Goal: Information Seeking & Learning: Learn about a topic

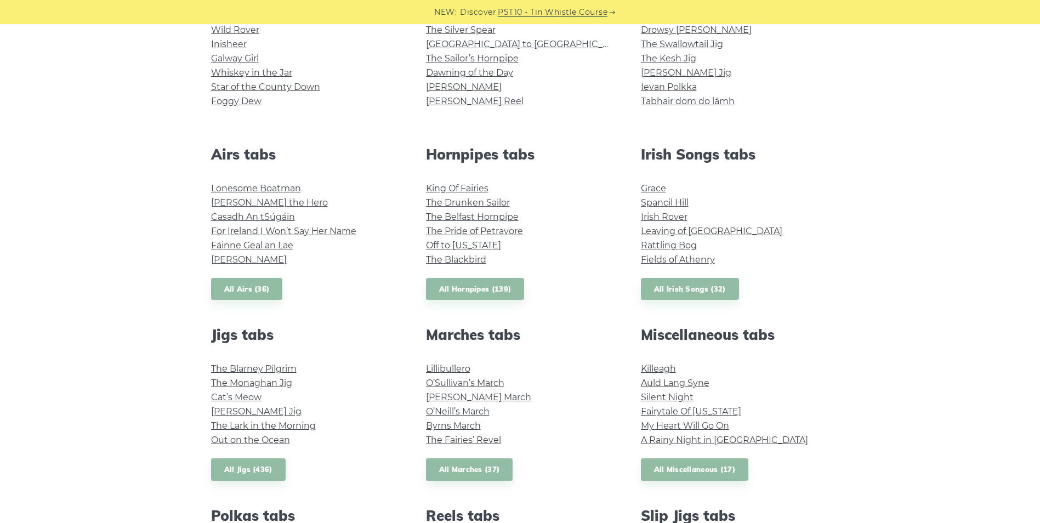
scroll to position [219, 0]
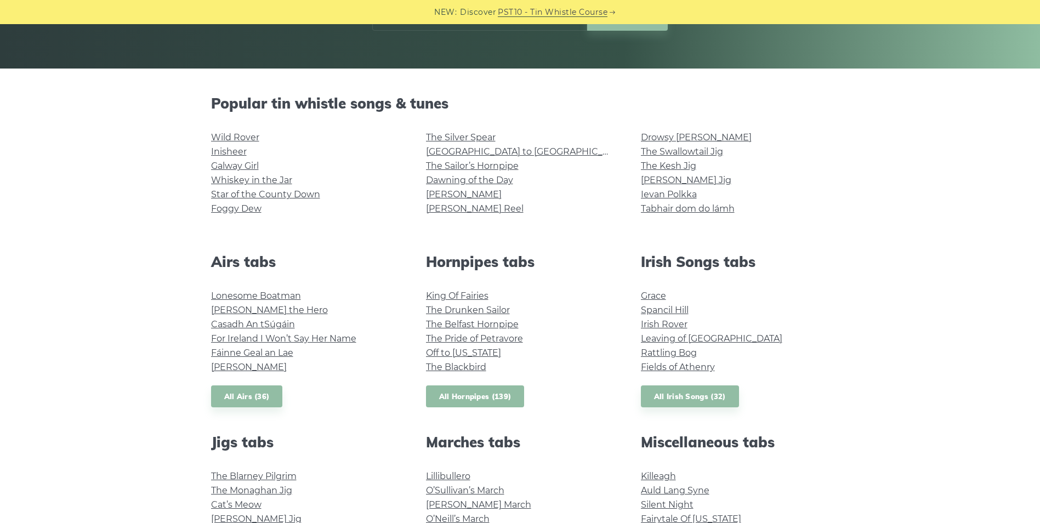
click at [502, 397] on link "All Hornpipes (139)" at bounding box center [475, 396] width 99 height 22
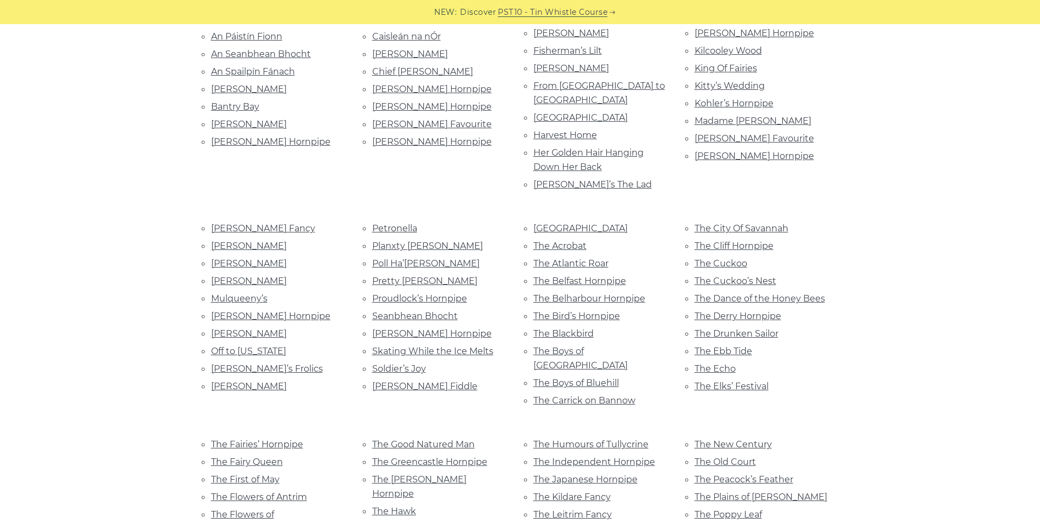
scroll to position [274, 0]
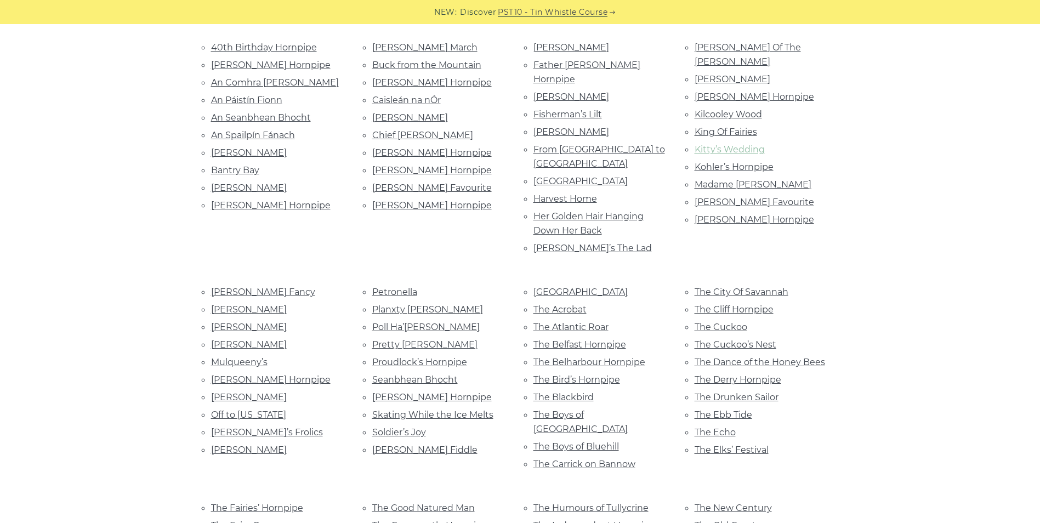
click at [740, 144] on link "Kitty’s Wedding" at bounding box center [730, 149] width 70 height 10
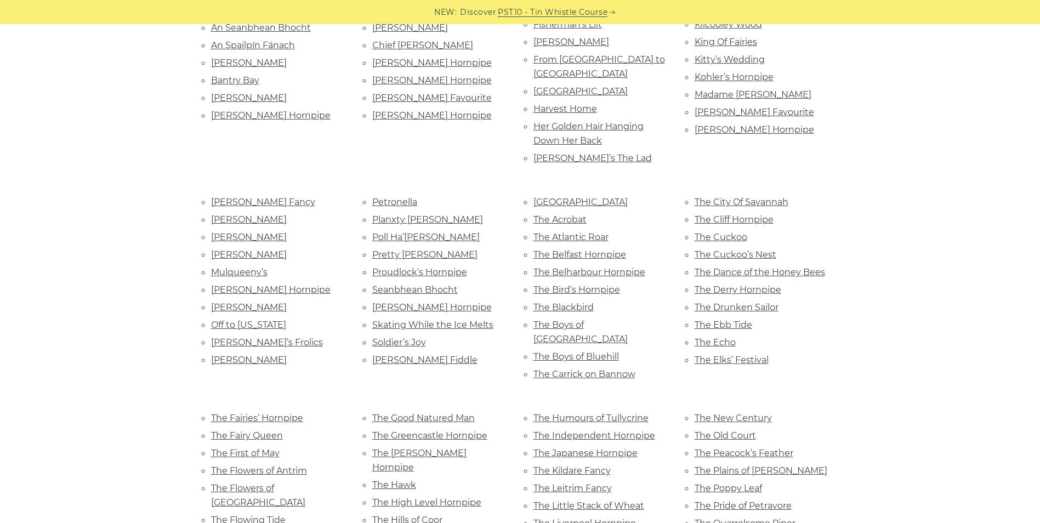
scroll to position [384, 0]
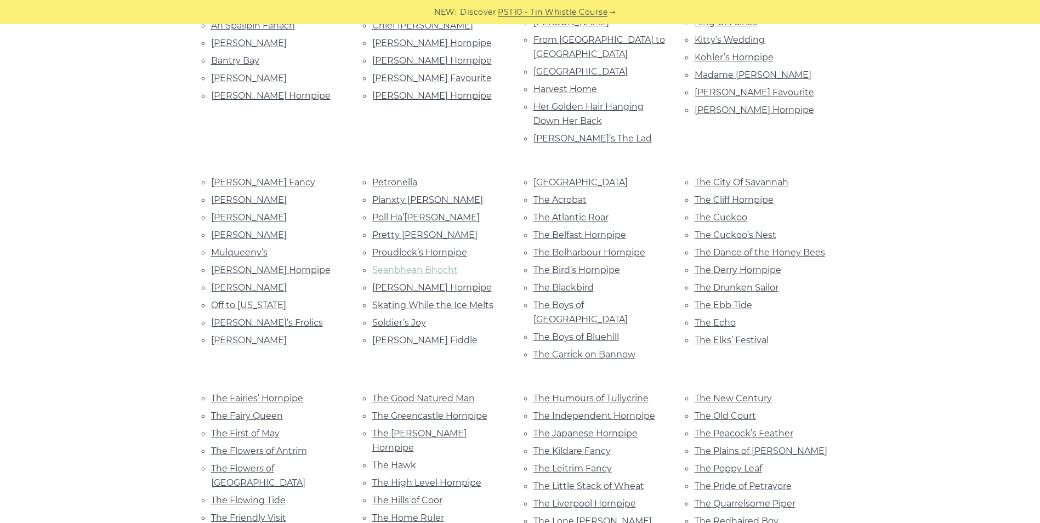
click at [439, 265] on link "Seanbhean Bhocht" at bounding box center [415, 270] width 86 height 10
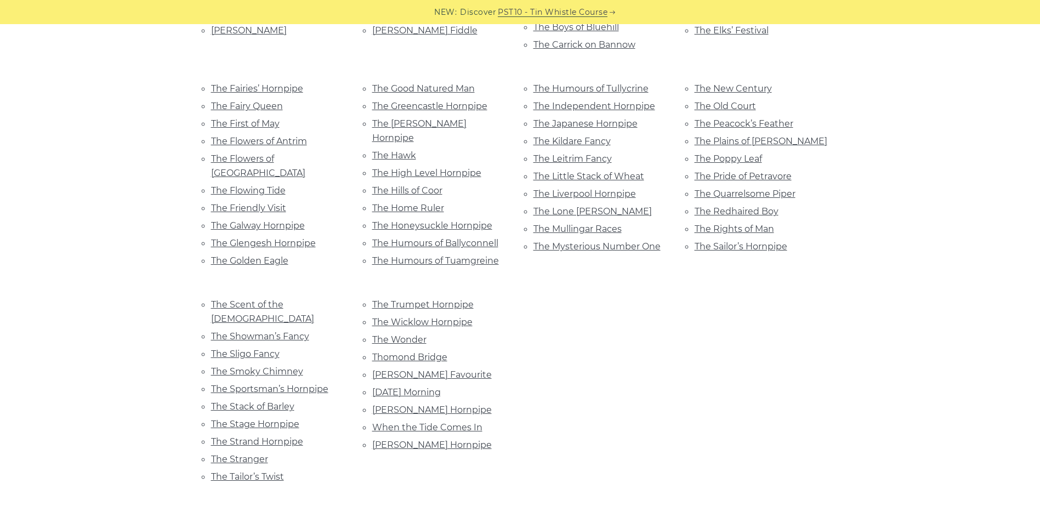
scroll to position [713, 0]
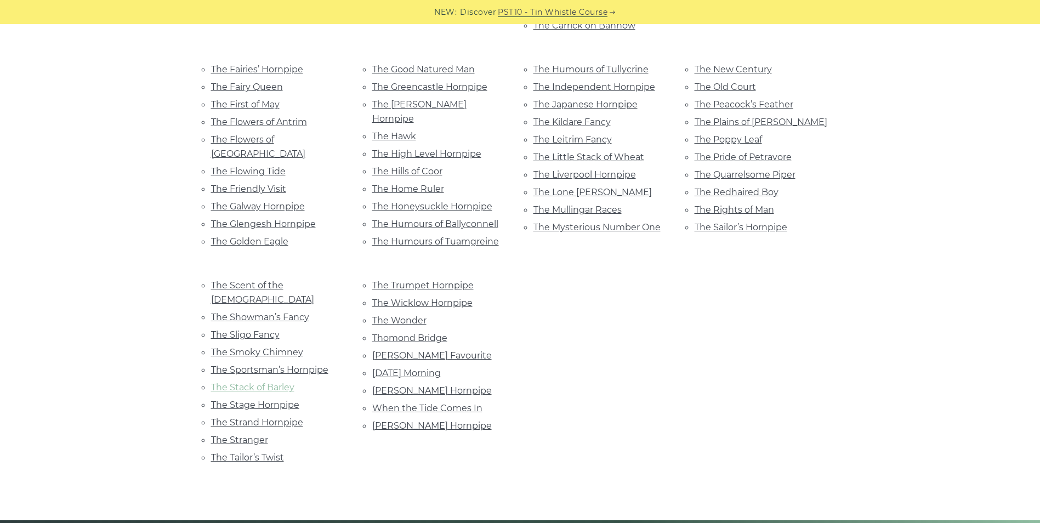
click at [280, 382] on link "The Stack of Barley" at bounding box center [252, 387] width 83 height 10
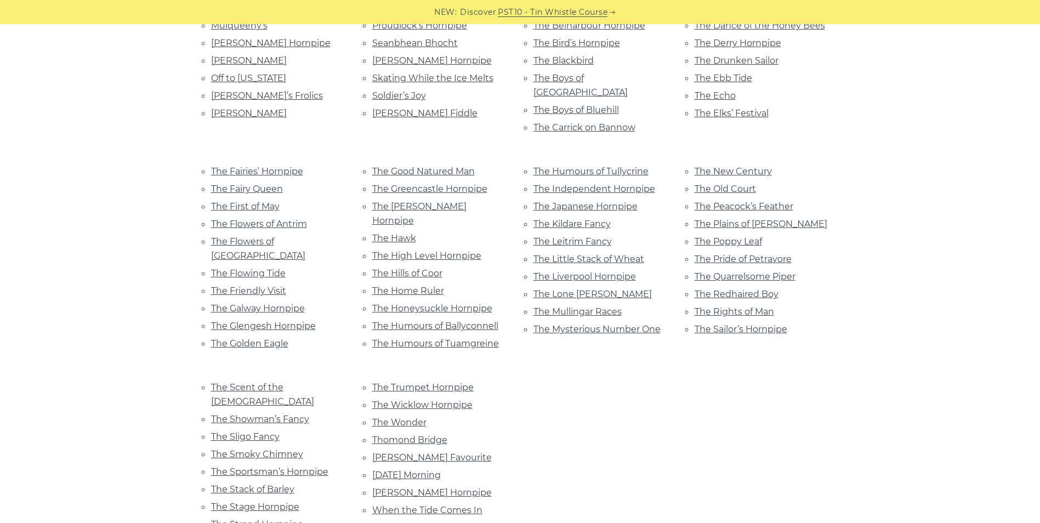
scroll to position [603, 0]
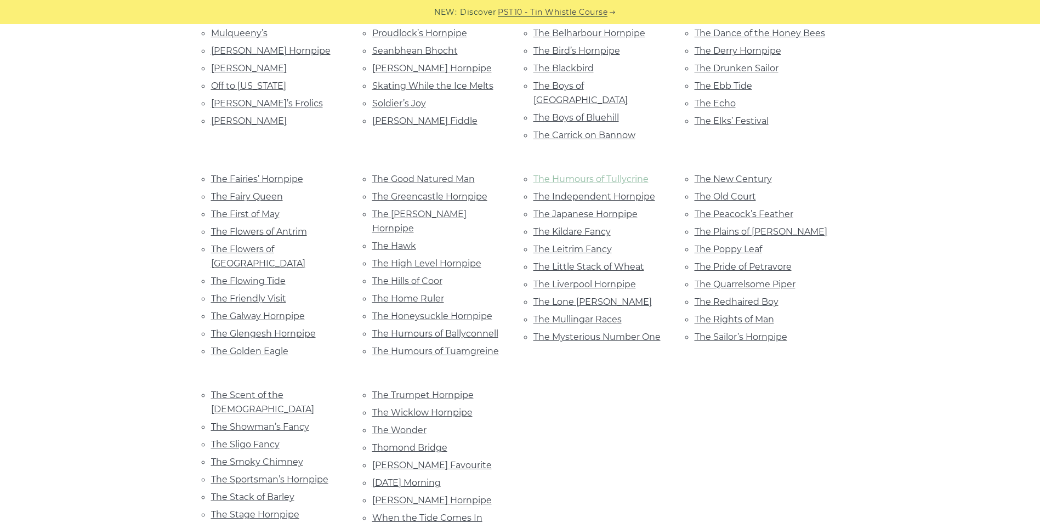
click at [629, 174] on link "The Humours of Tullycrine" at bounding box center [590, 179] width 115 height 10
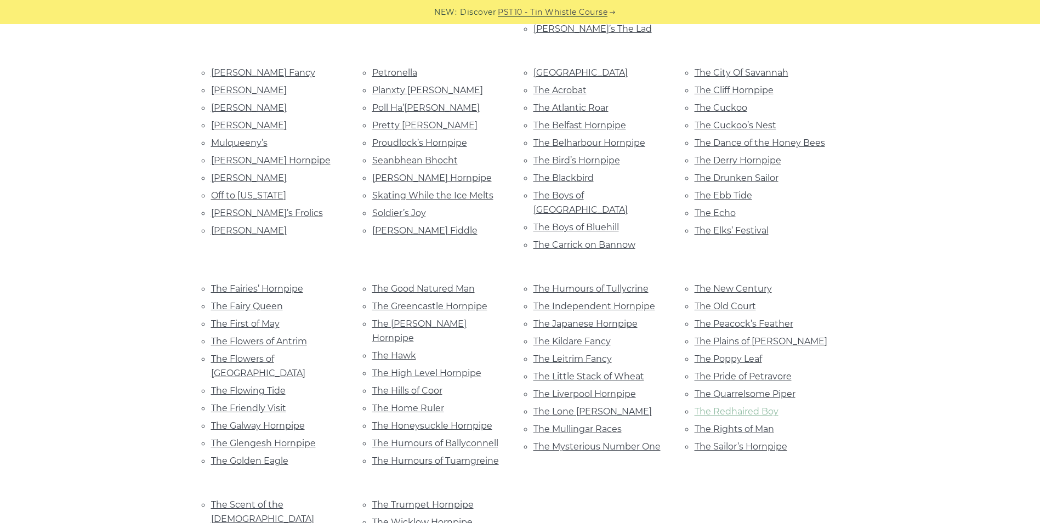
click at [757, 406] on link "The Redhaired Boy" at bounding box center [737, 411] width 84 height 10
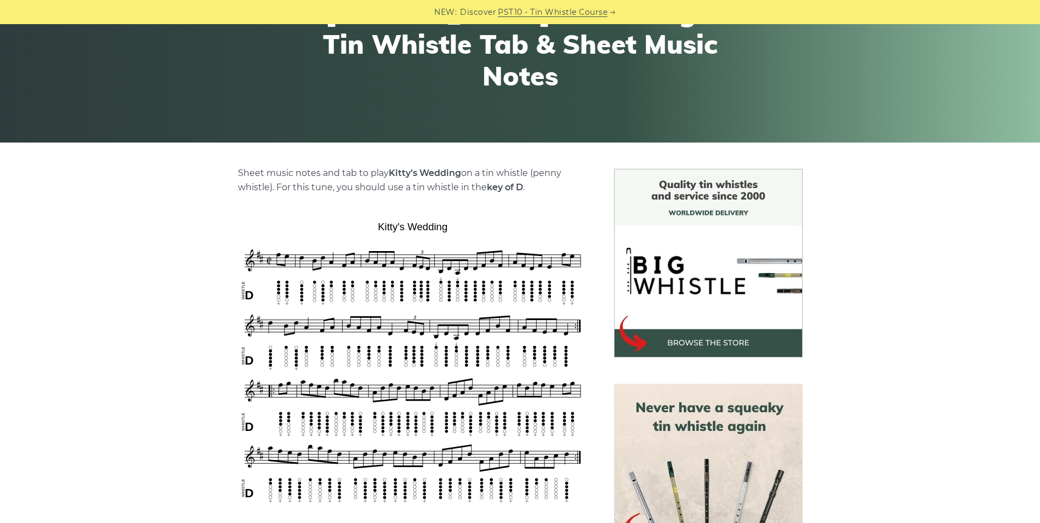
scroll to position [164, 0]
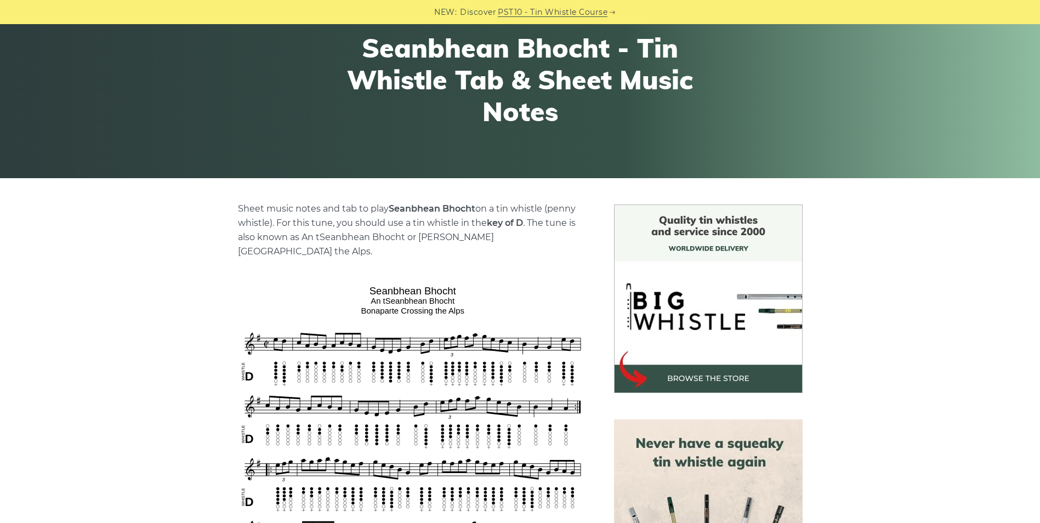
scroll to position [164, 0]
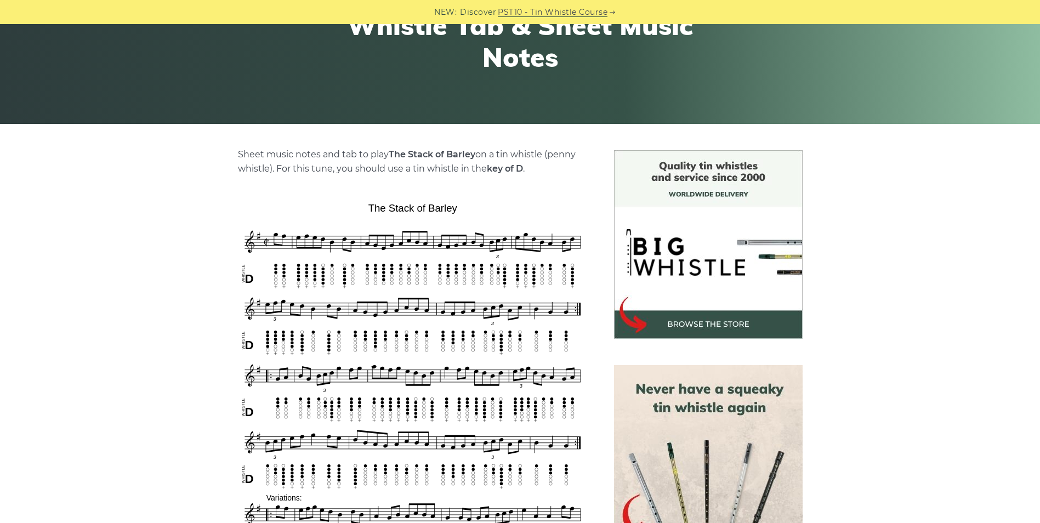
scroll to position [164, 0]
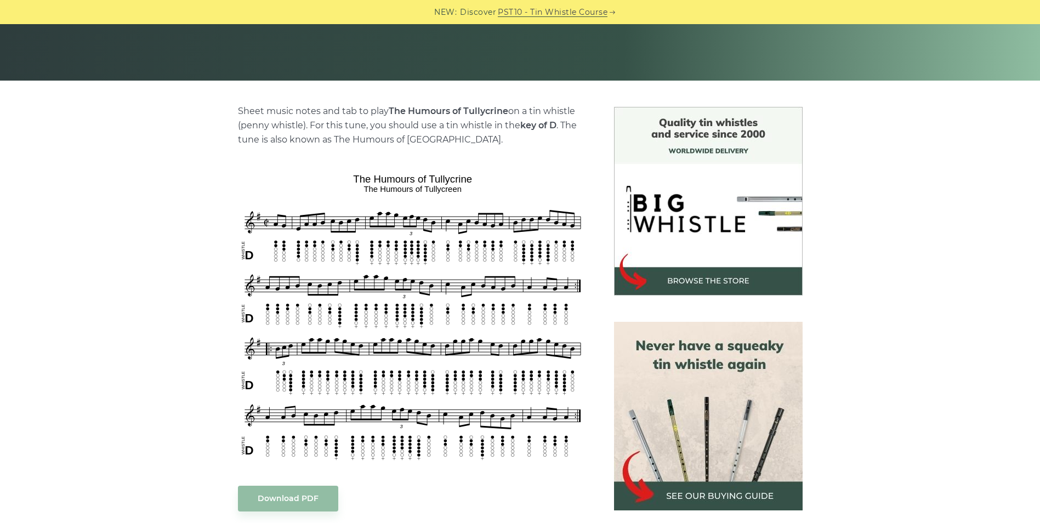
scroll to position [274, 0]
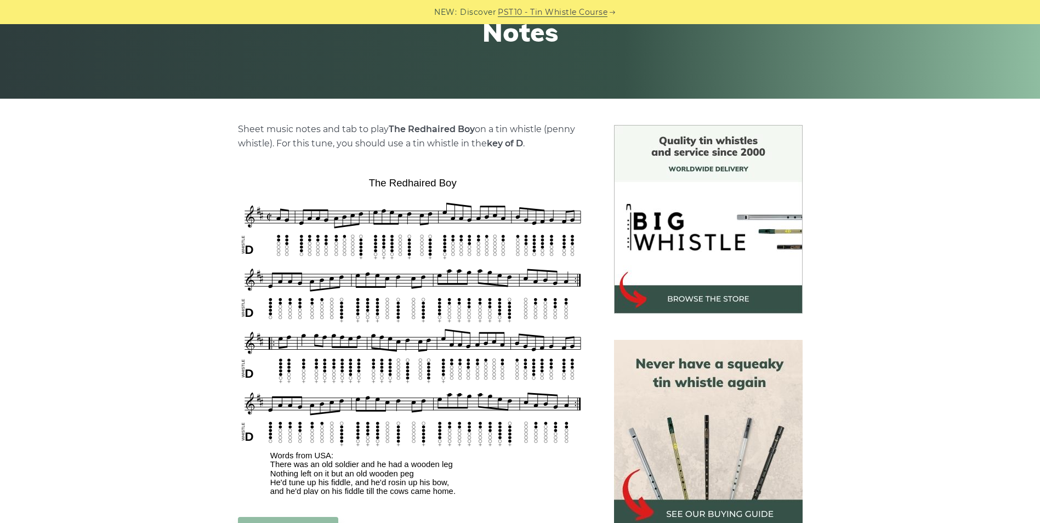
scroll to position [219, 0]
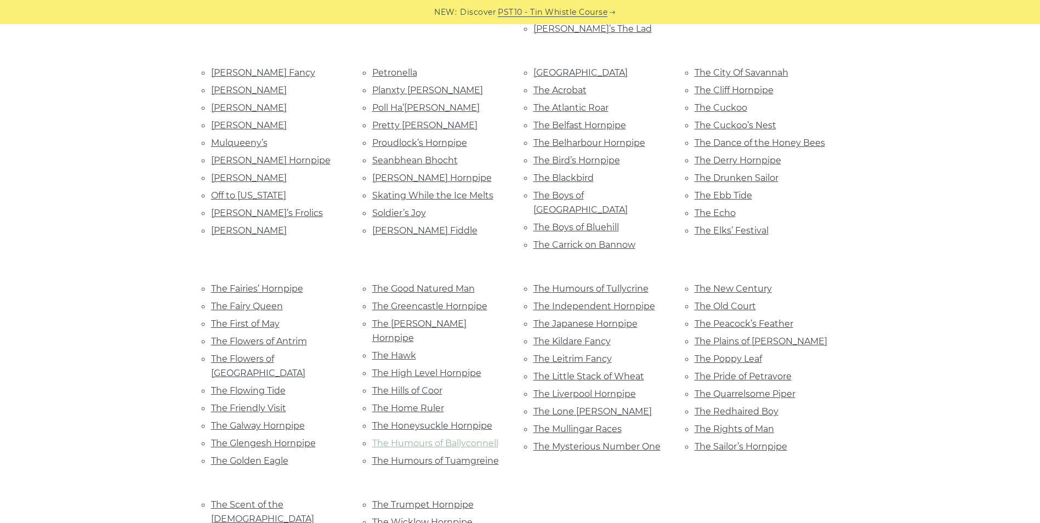
click at [476, 438] on link "The Humours of Ballyconnell" at bounding box center [435, 443] width 126 height 10
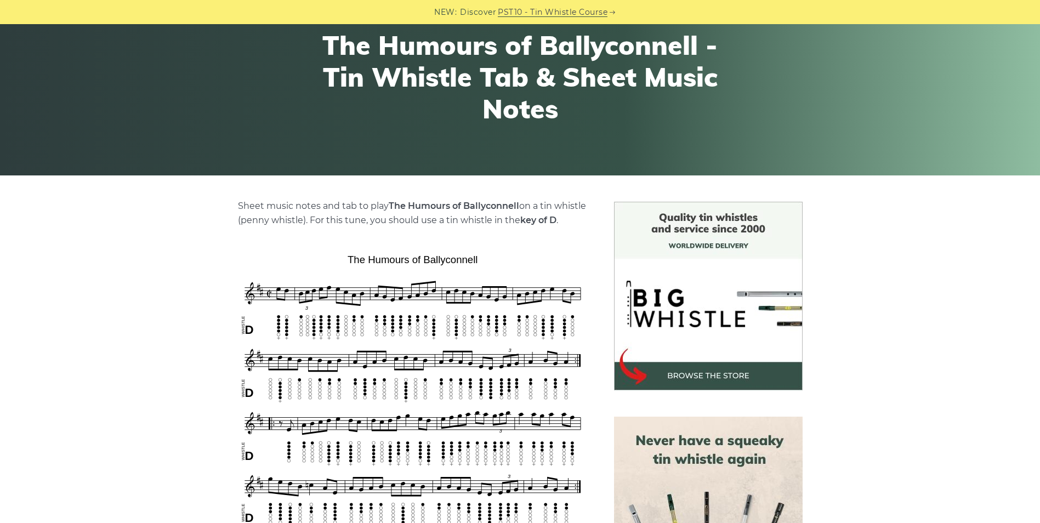
scroll to position [110, 0]
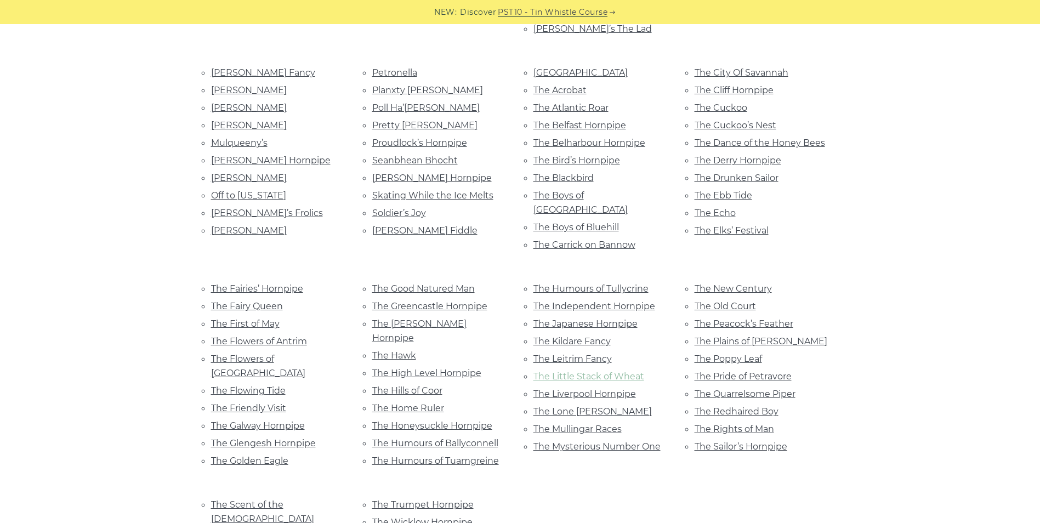
click at [628, 371] on link "The Little Stack of Wheat" at bounding box center [588, 376] width 111 height 10
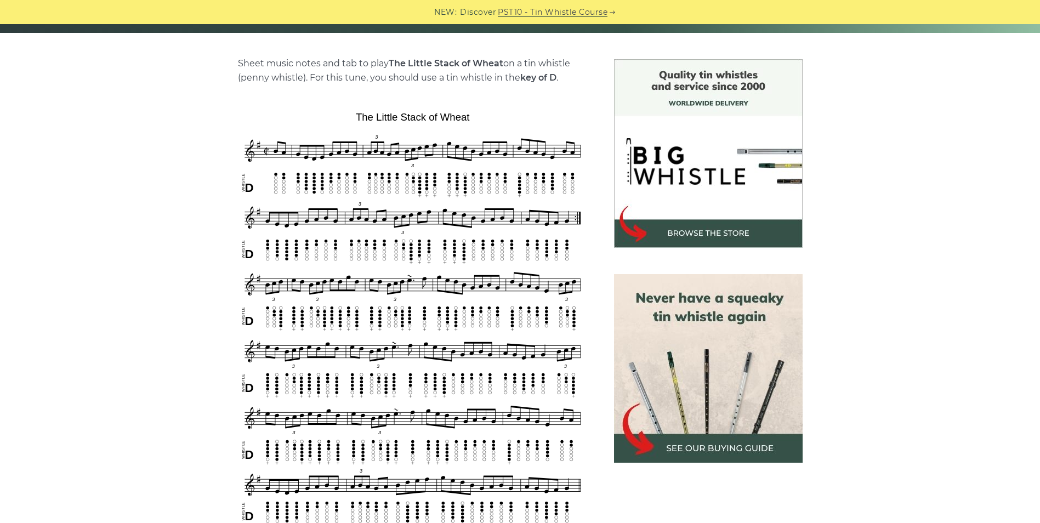
scroll to position [274, 0]
